Goal: Task Accomplishment & Management: Complete application form

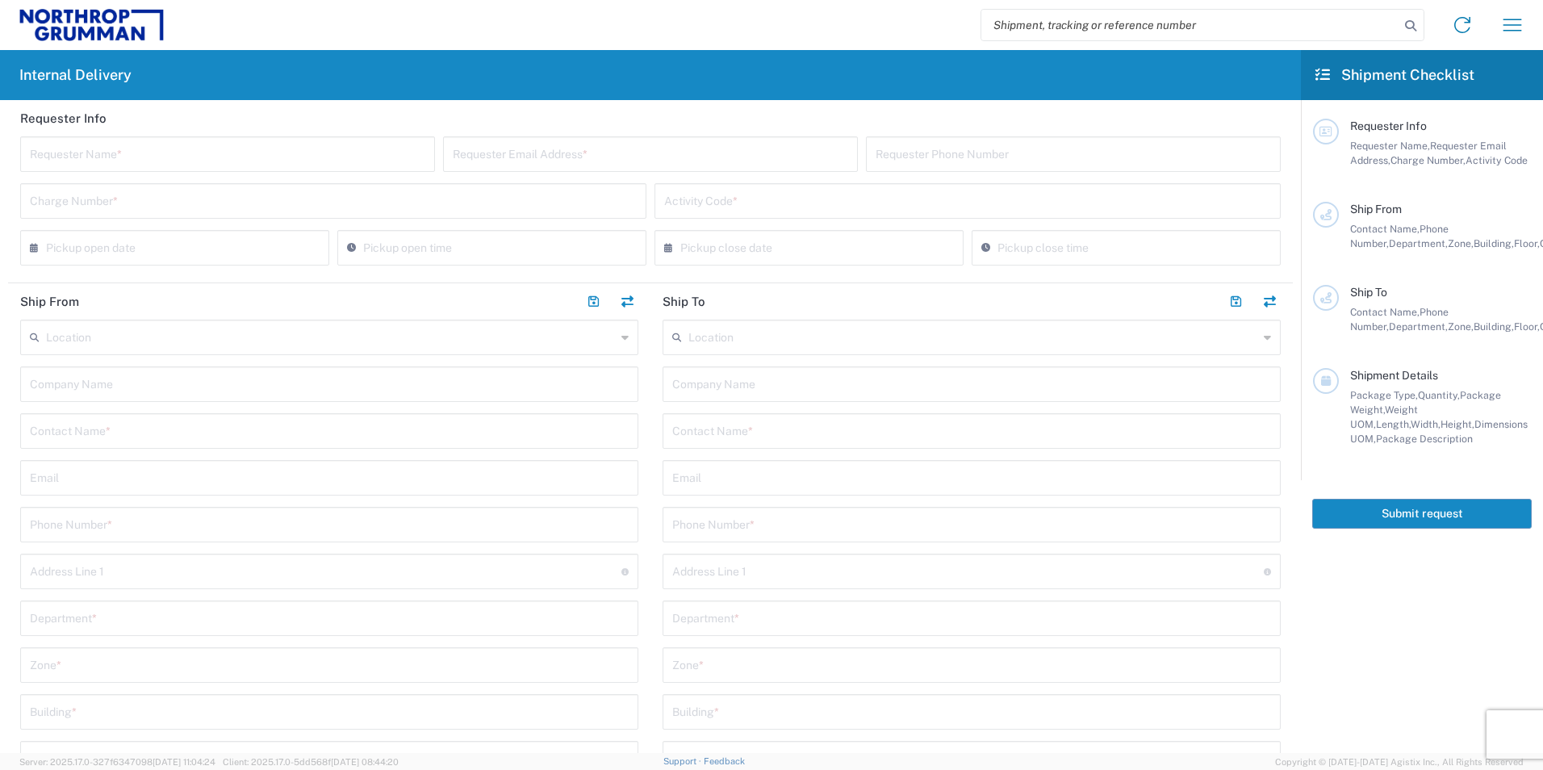
click at [142, 336] on input "text" at bounding box center [331, 336] width 570 height 28
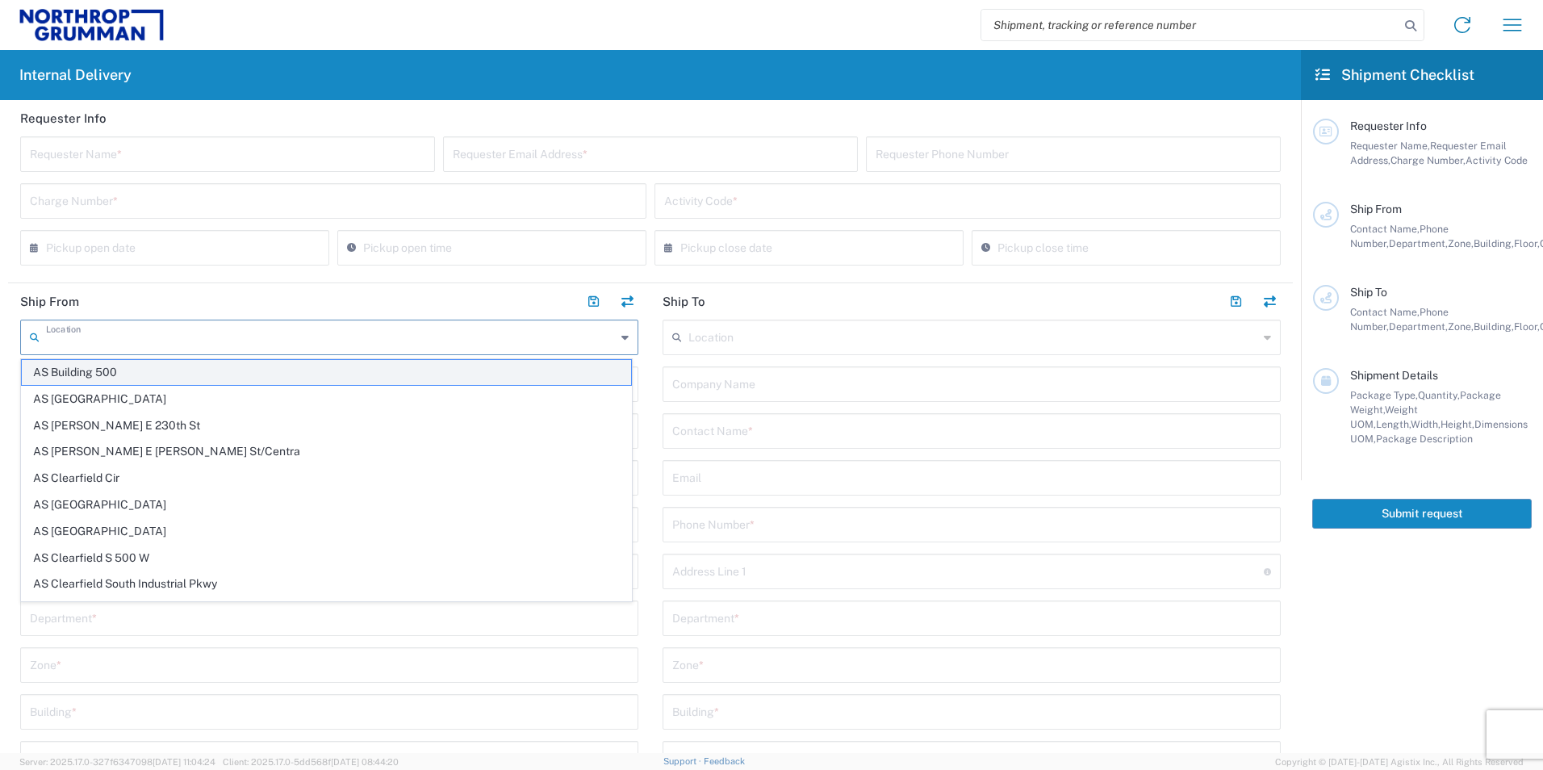
click at [136, 374] on span "AS Building 500" at bounding box center [326, 372] width 609 height 25
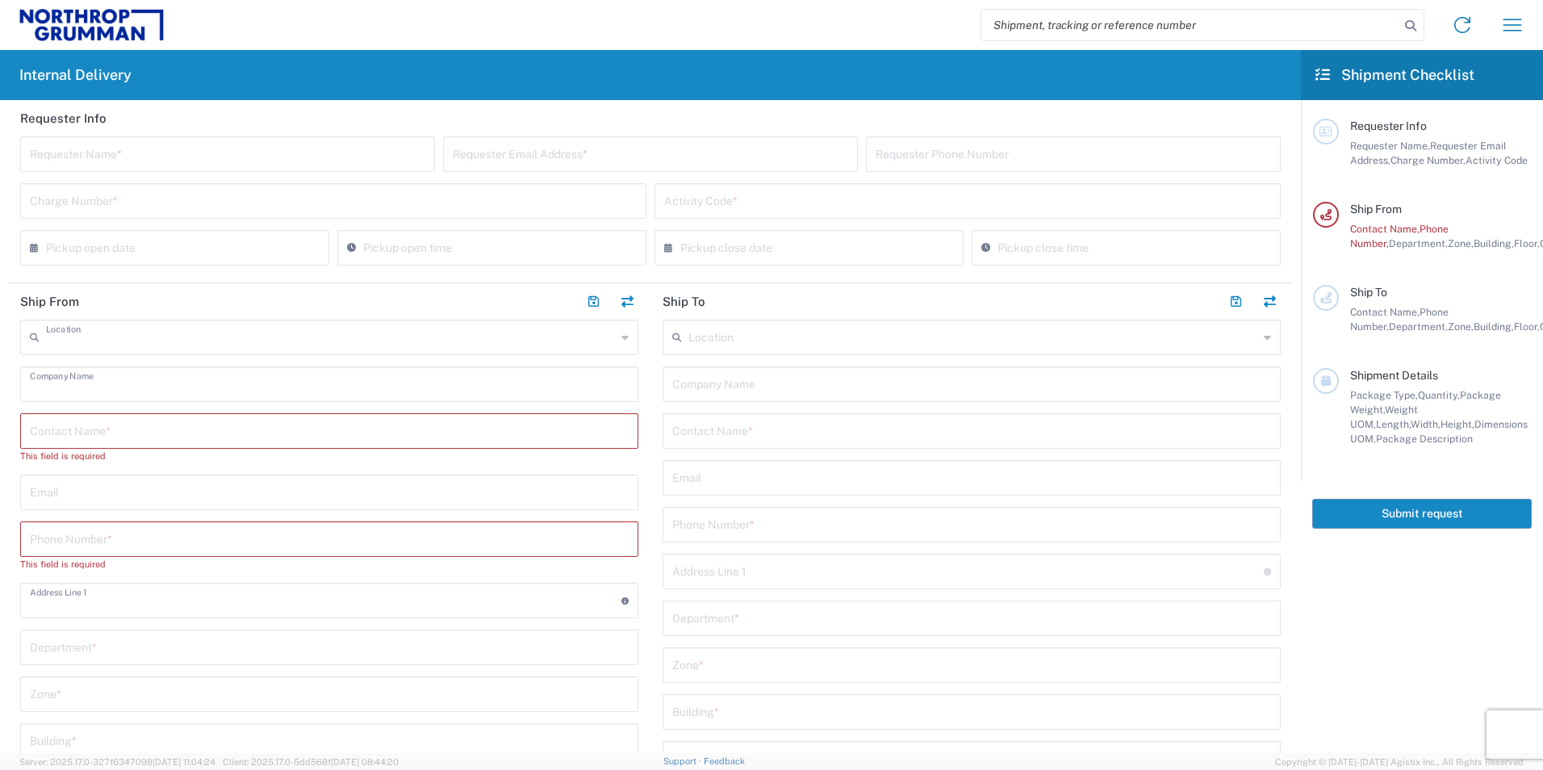
type input "AS Building 500"
type input "Northrop Grumman - Aeronautics Systems"
type input "[STREET_ADDRESS]"
type input "Palmdale"
type input "[GEOGRAPHIC_DATA]"
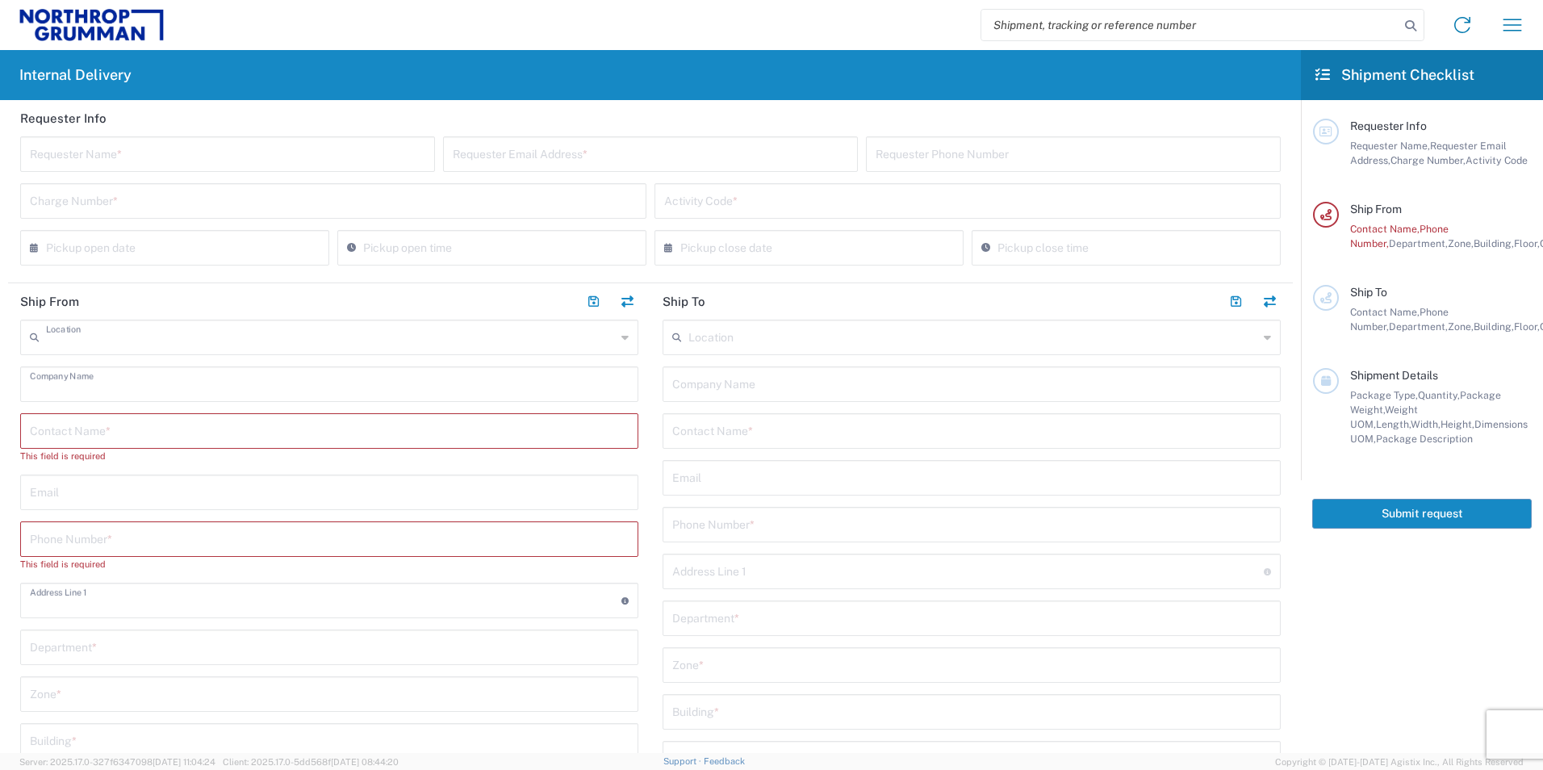
type input "93551"
type input "[US_STATE]"
click at [804, 345] on input "text" at bounding box center [973, 336] width 570 height 28
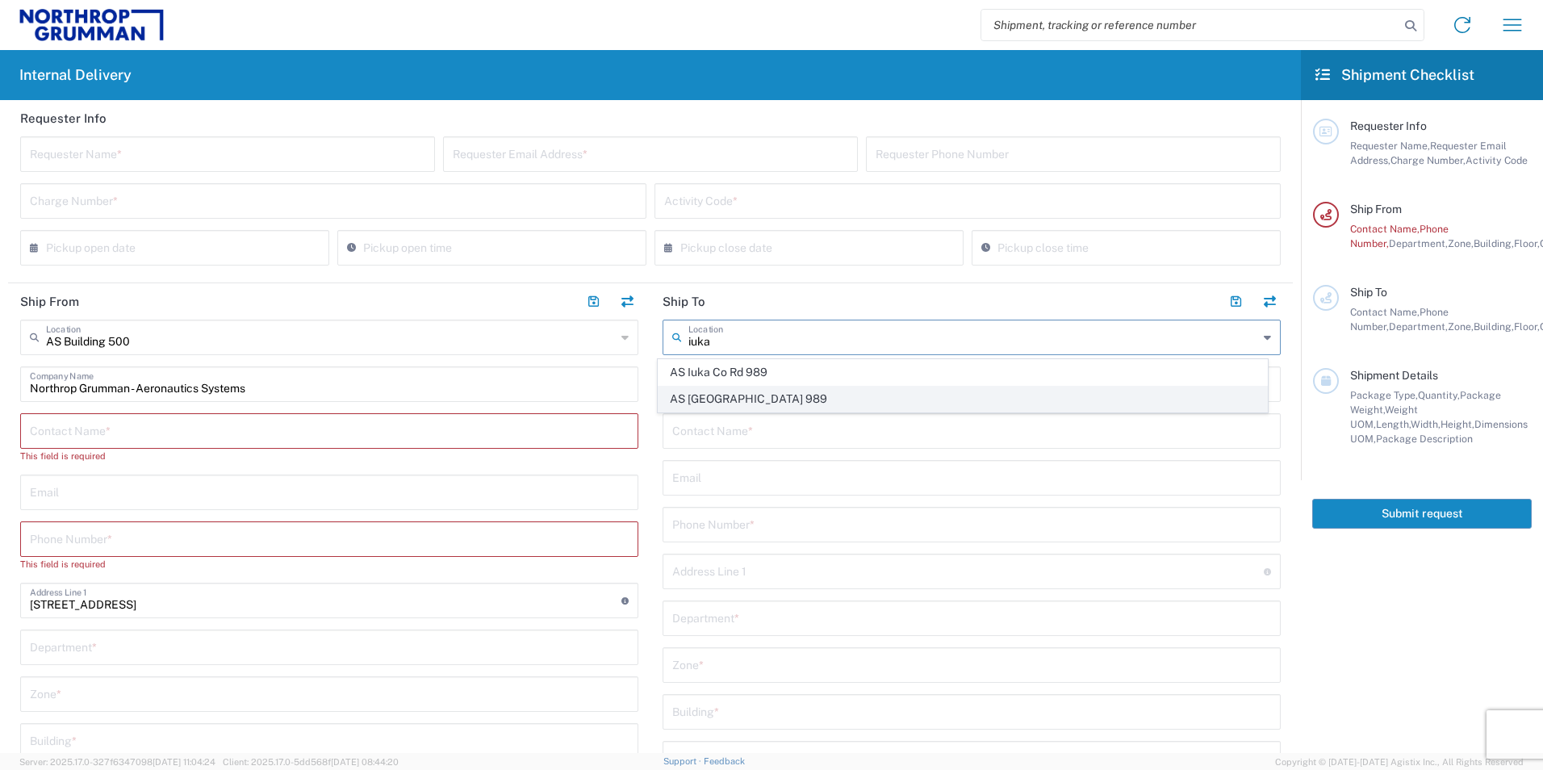
click at [783, 399] on span "AS [GEOGRAPHIC_DATA] 989" at bounding box center [962, 398] width 609 height 25
type input "AS [GEOGRAPHIC_DATA] 989"
type input "Northrop Grumman - Aeronautics Systems"
type input "[STREET_ADDRESS]"
type input "Iuka"
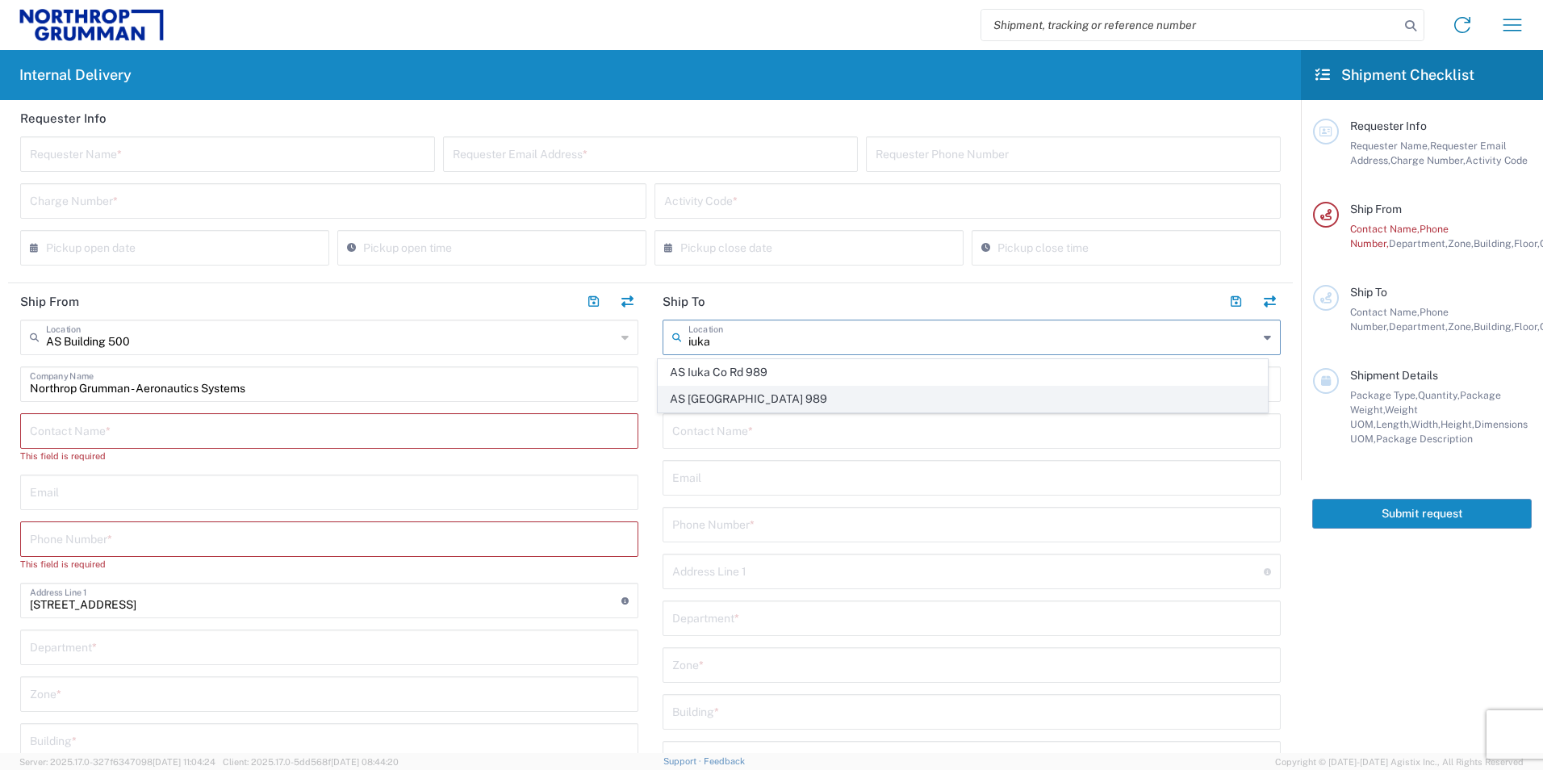
type input "[GEOGRAPHIC_DATA]"
type input "38852"
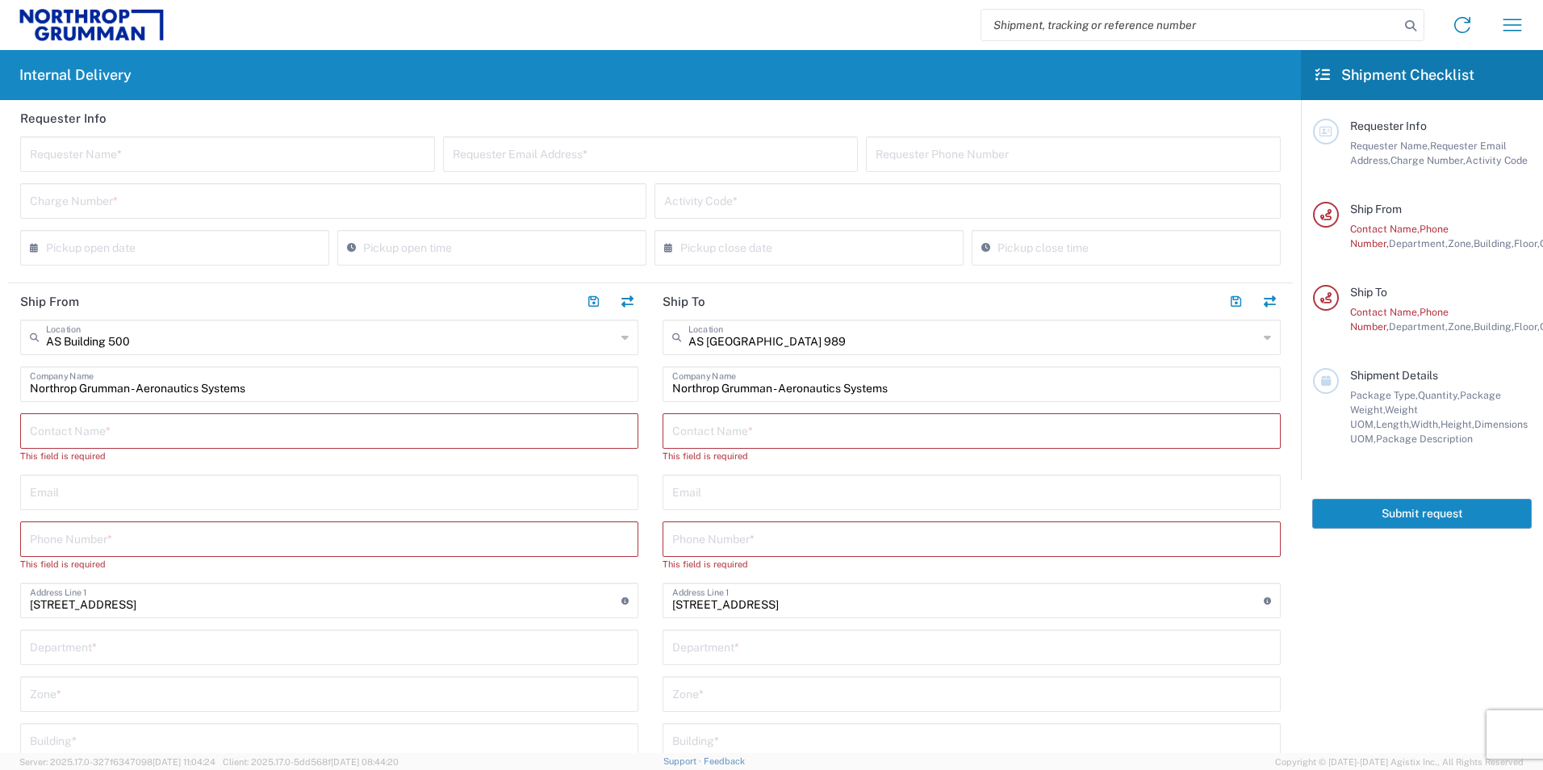
type input "[US_STATE]"
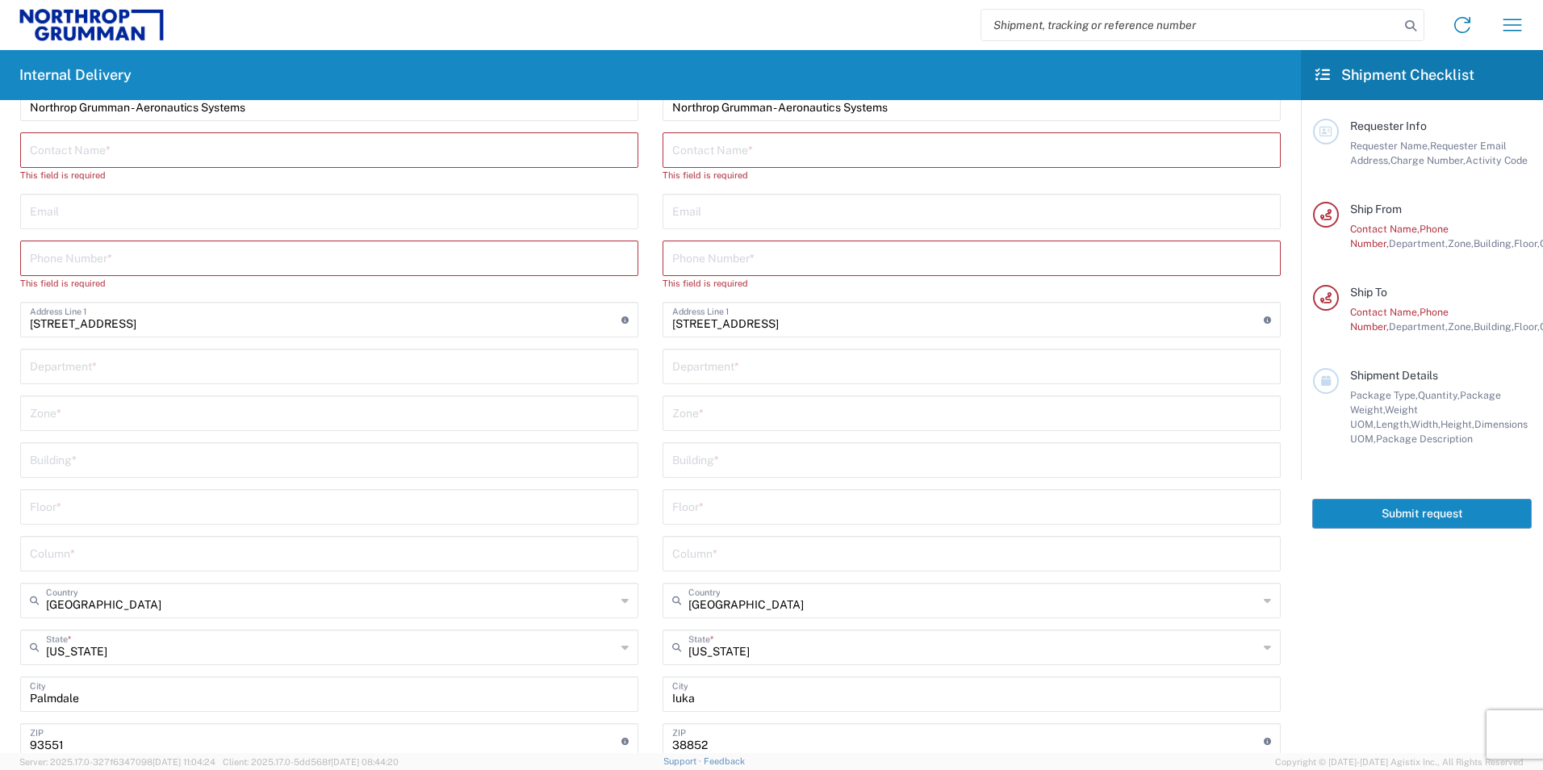
scroll to position [161, 0]
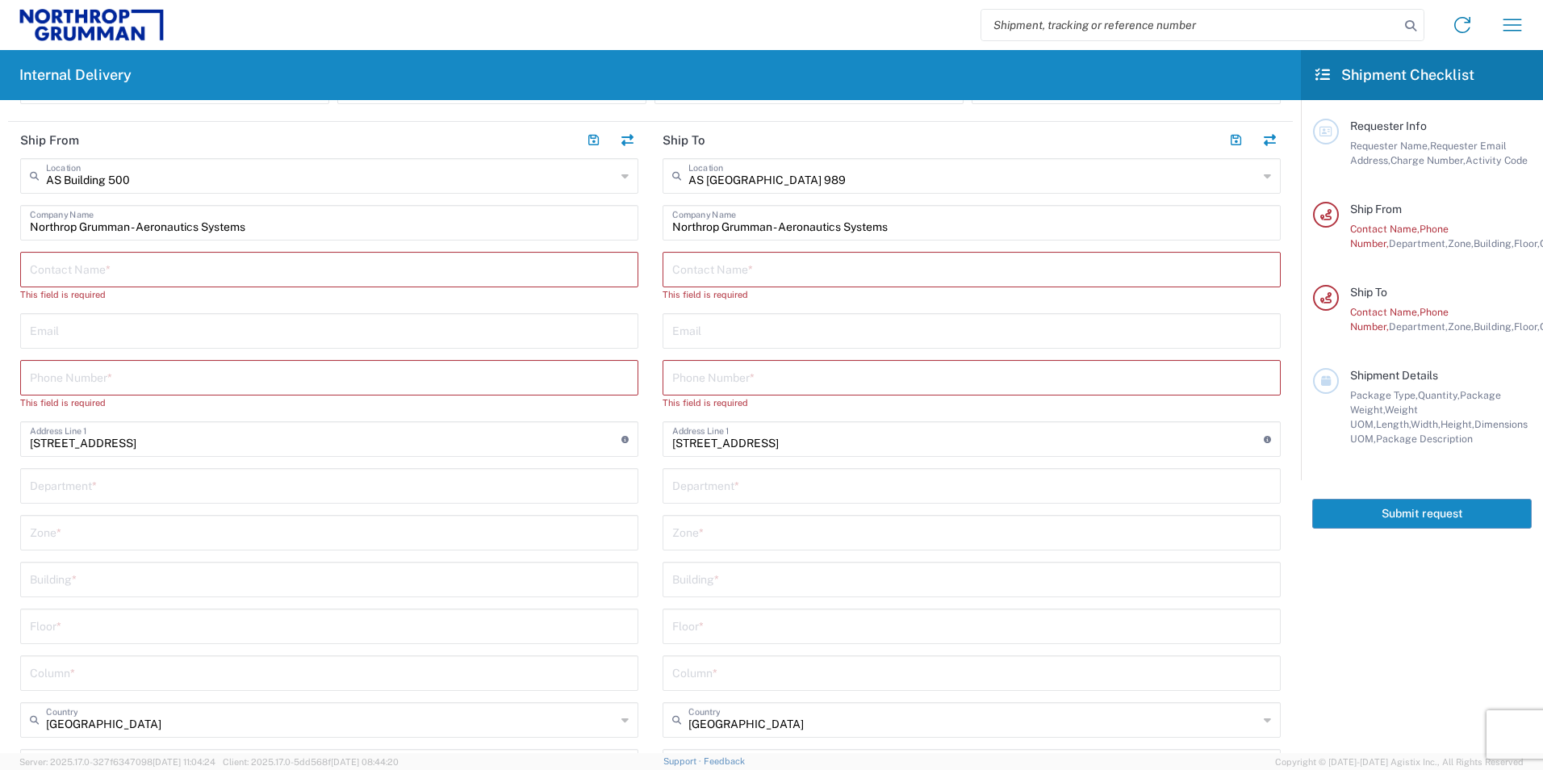
click at [606, 0] on agx-form-navbar "Internal delivery Shipment tracking Transit update Document retention Document …" at bounding box center [771, 25] width 1543 height 50
